Goal: Information Seeking & Learning: Learn about a topic

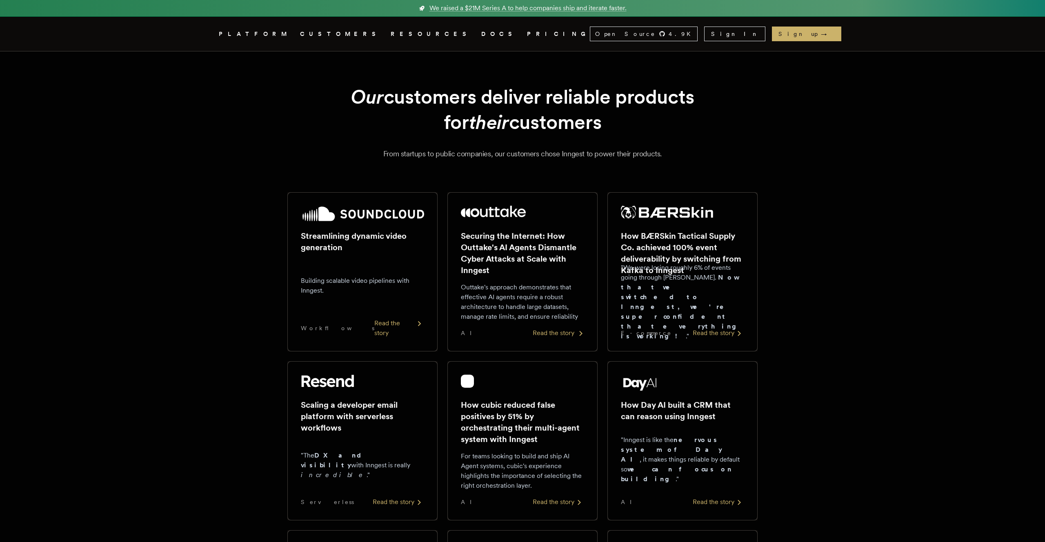
click at [511, 250] on h2 "Securing the Internet: How Outtake's AI Agents Dismantle Cyber Attacks at Scale…" at bounding box center [522, 253] width 123 height 46
click at [672, 275] on h2 "How BÆRSkin Tactical Supply Co. achieved 100% event deliverability by switching…" at bounding box center [682, 253] width 123 height 46
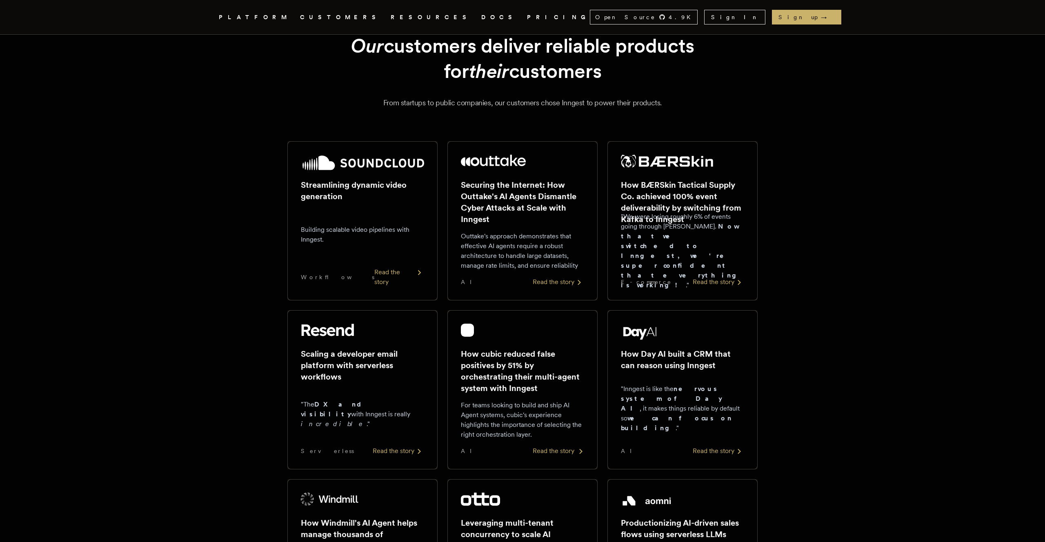
scroll to position [52, 0]
click at [672, 387] on div ""Inngest is like the nervous system of Day AI , it makes things reliable by def…" at bounding box center [682, 408] width 123 height 62
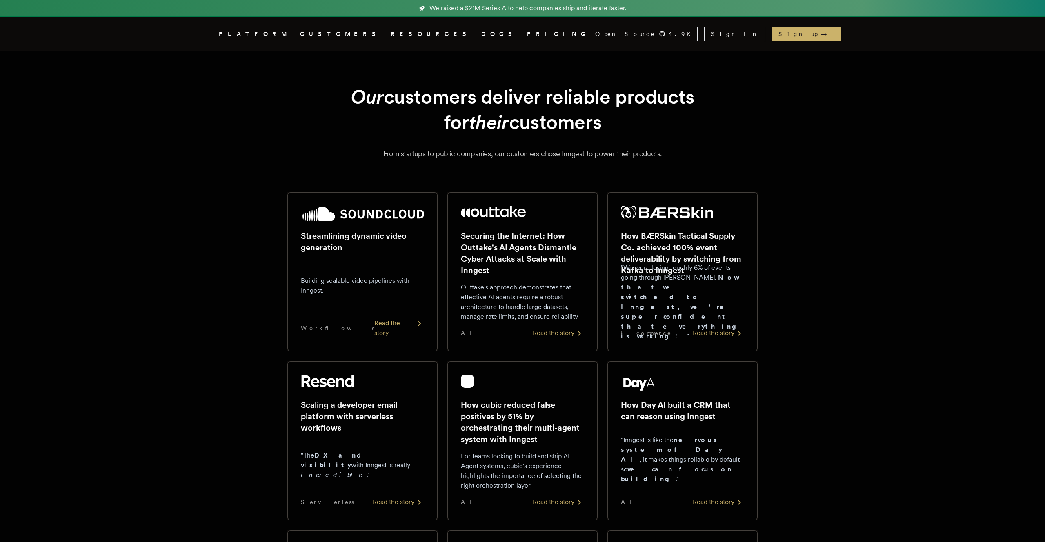
scroll to position [52, 0]
